Goal: Information Seeking & Learning: Learn about a topic

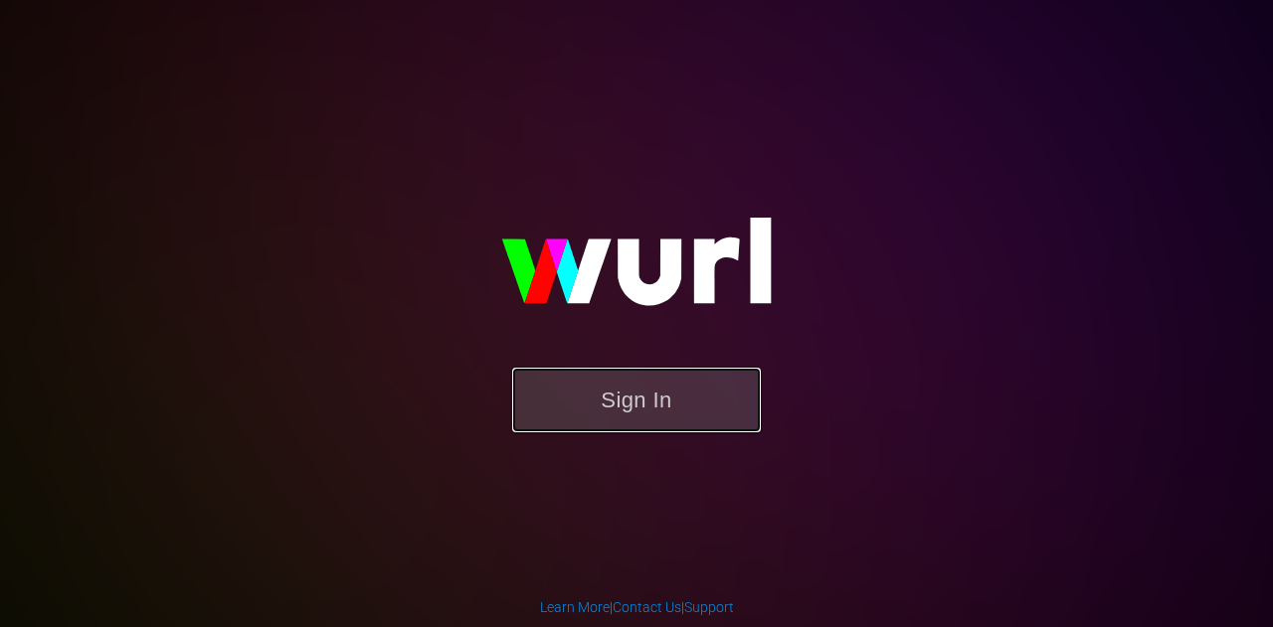
click at [640, 387] on button "Sign In" at bounding box center [636, 400] width 249 height 65
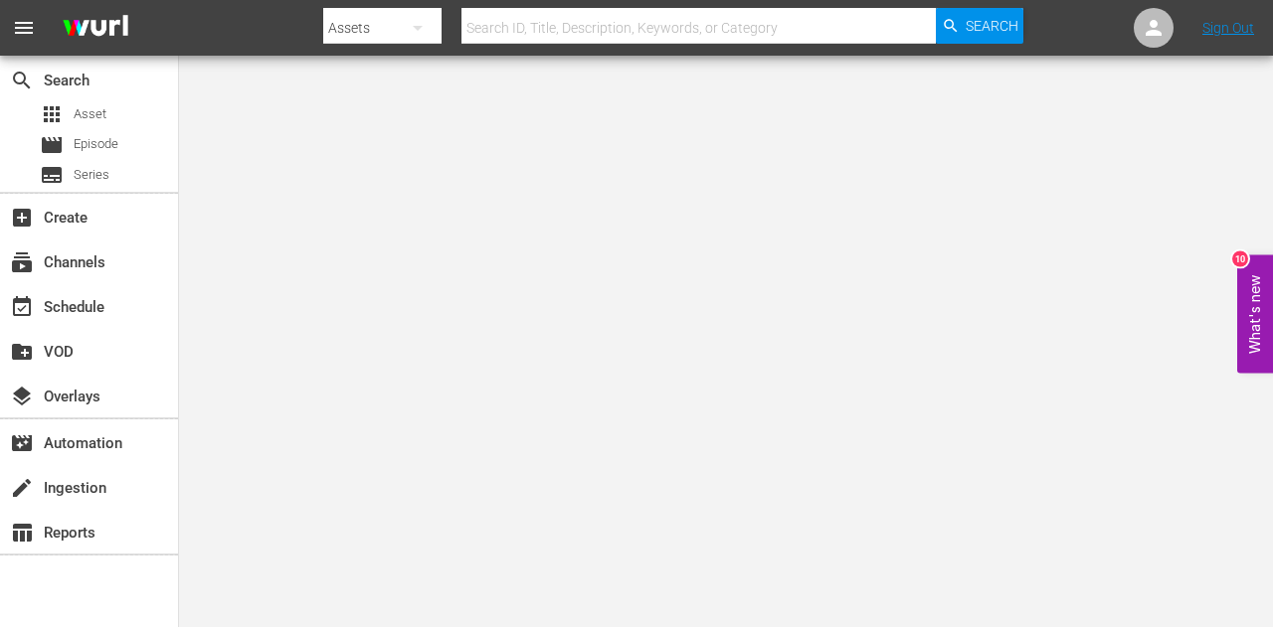
click at [550, 15] on input "text" at bounding box center [698, 28] width 474 height 48
type input "antiques roadshow"
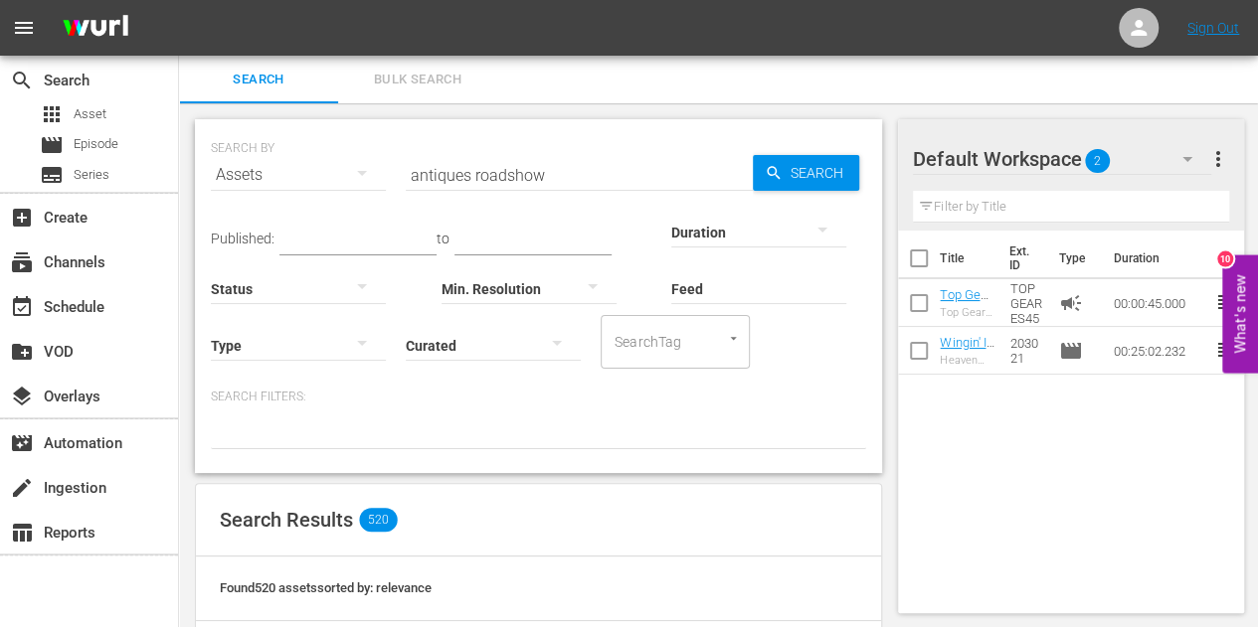
click at [346, 168] on button "button" at bounding box center [362, 173] width 48 height 48
click at [300, 297] on div "Episodes" at bounding box center [275, 308] width 80 height 32
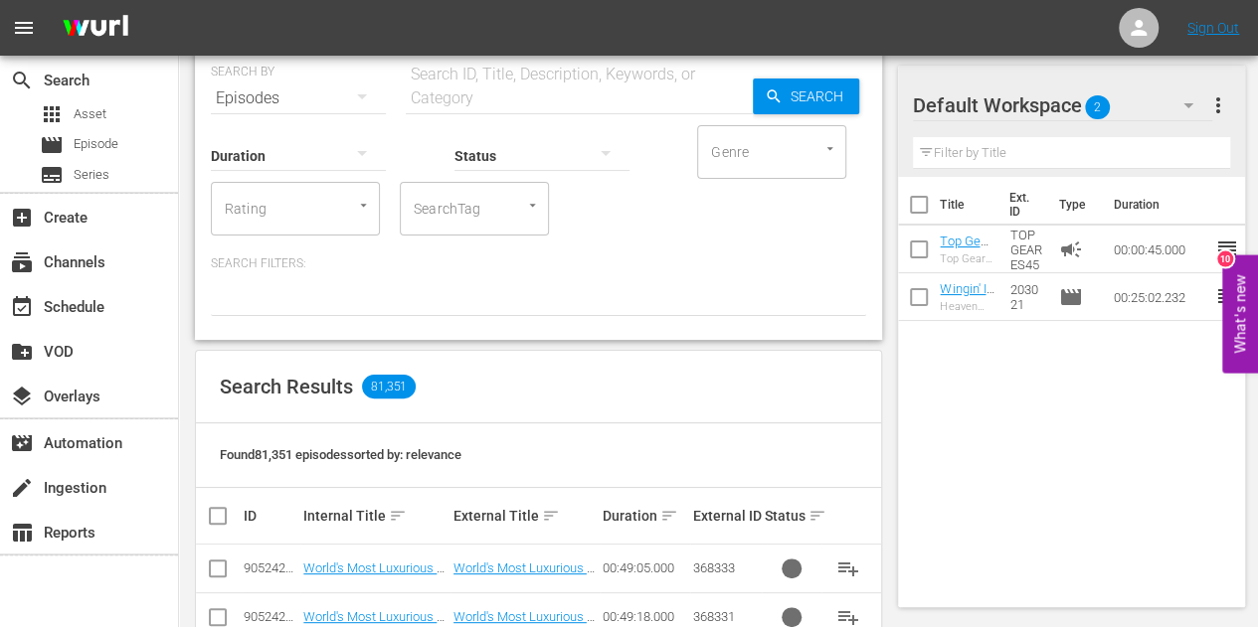
scroll to position [375, 0]
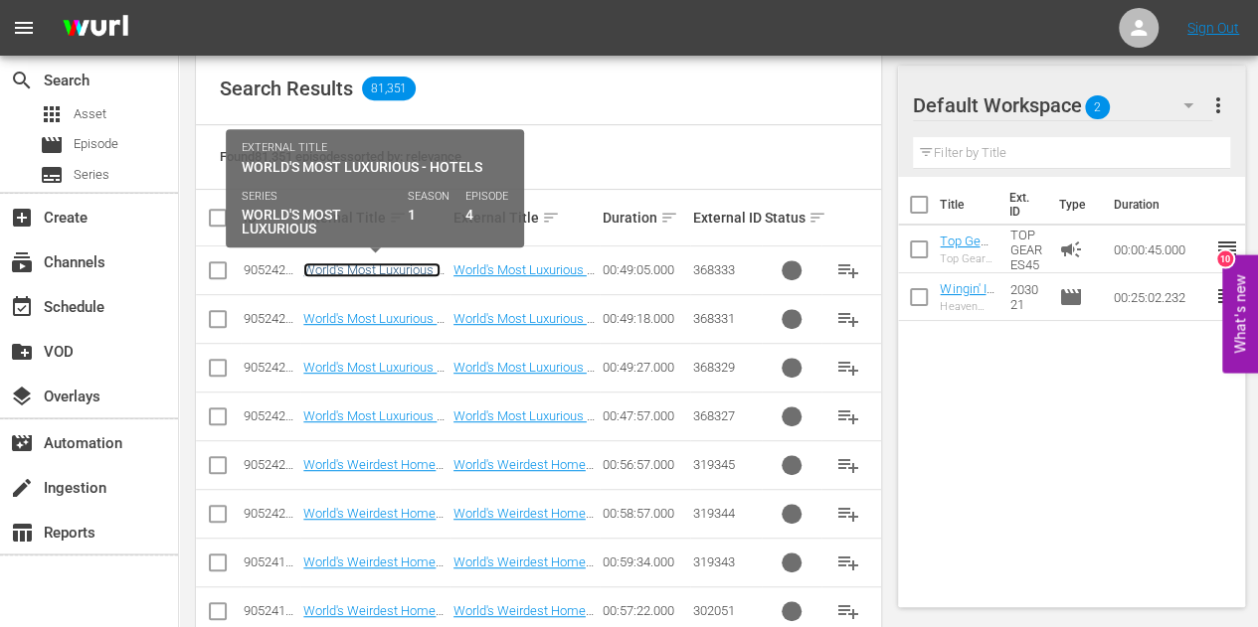
click at [392, 263] on link "World's Most Luxurious - Hotels" at bounding box center [371, 278] width 137 height 30
